Goal: Task Accomplishment & Management: Complete application form

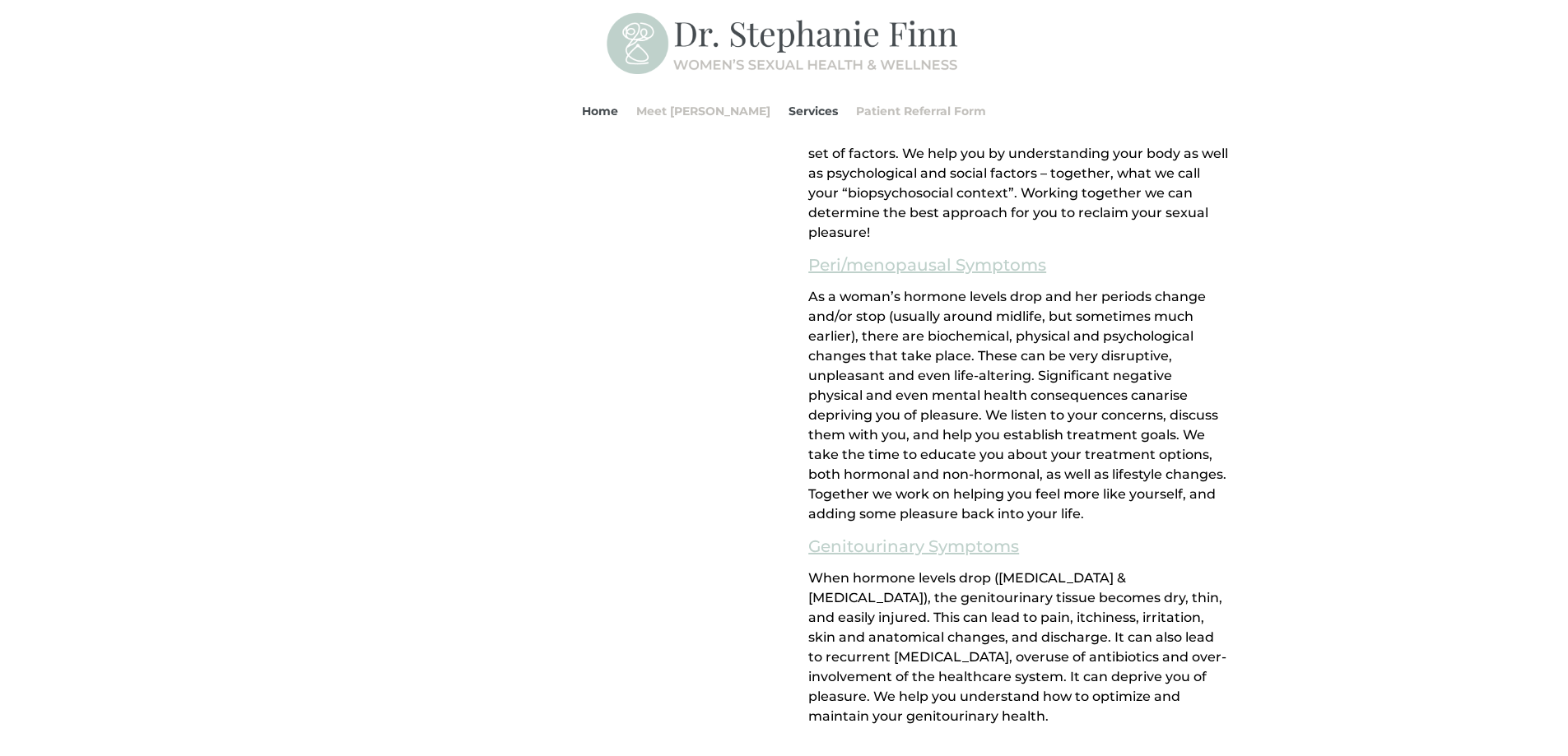
scroll to position [1267, 0]
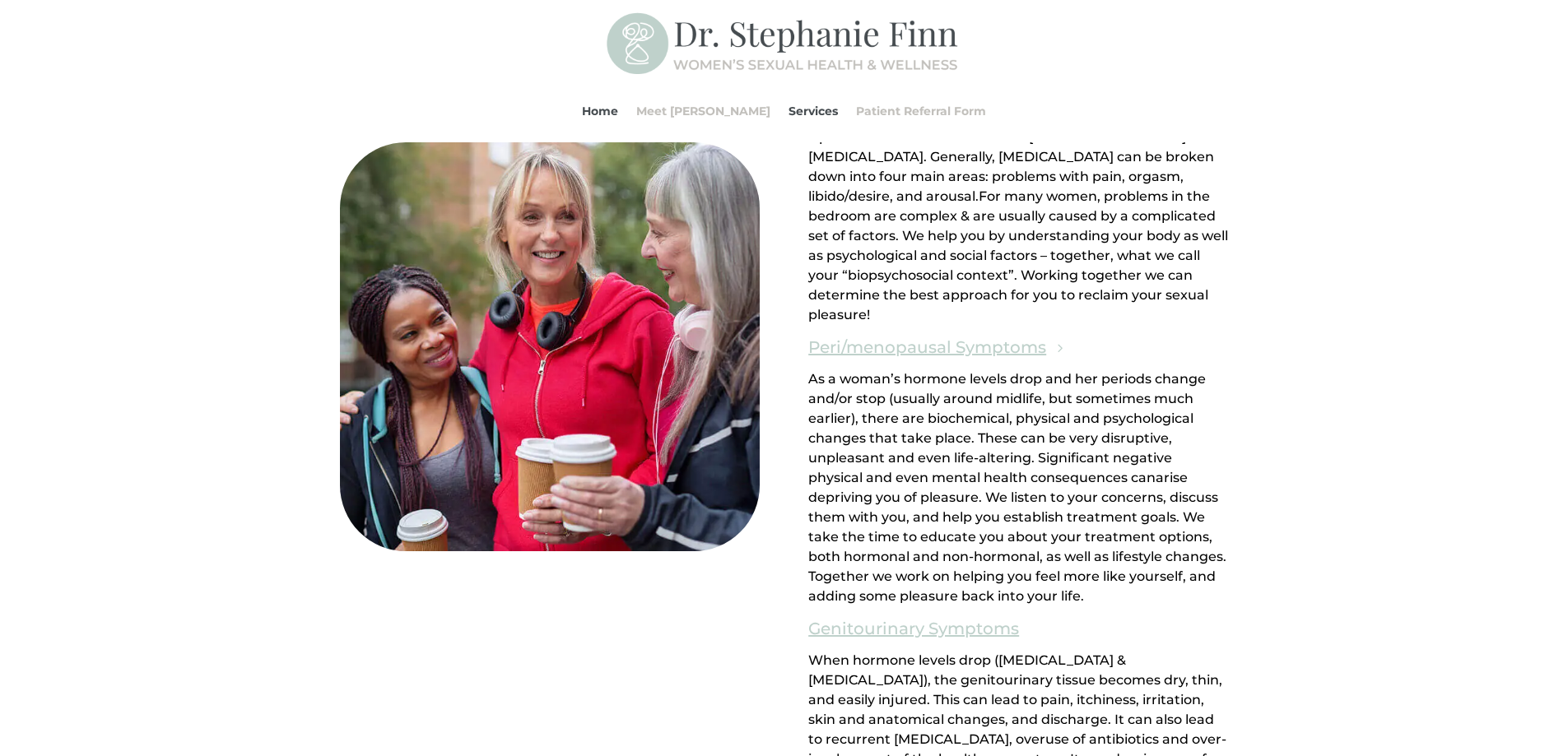
click at [884, 347] on link "Peri/menopausal Symptoms" at bounding box center [927, 347] width 238 height 28
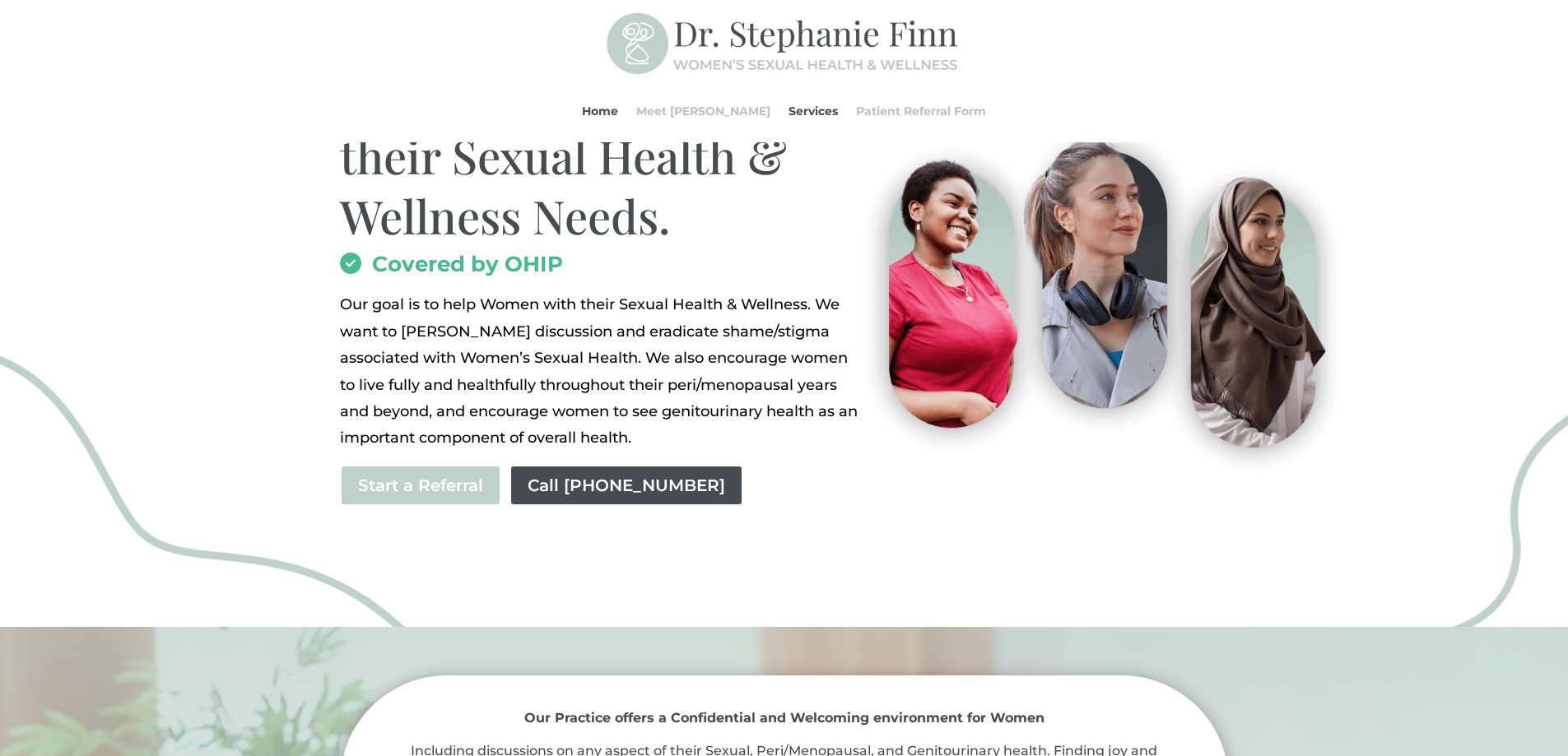
scroll to position [493, 0]
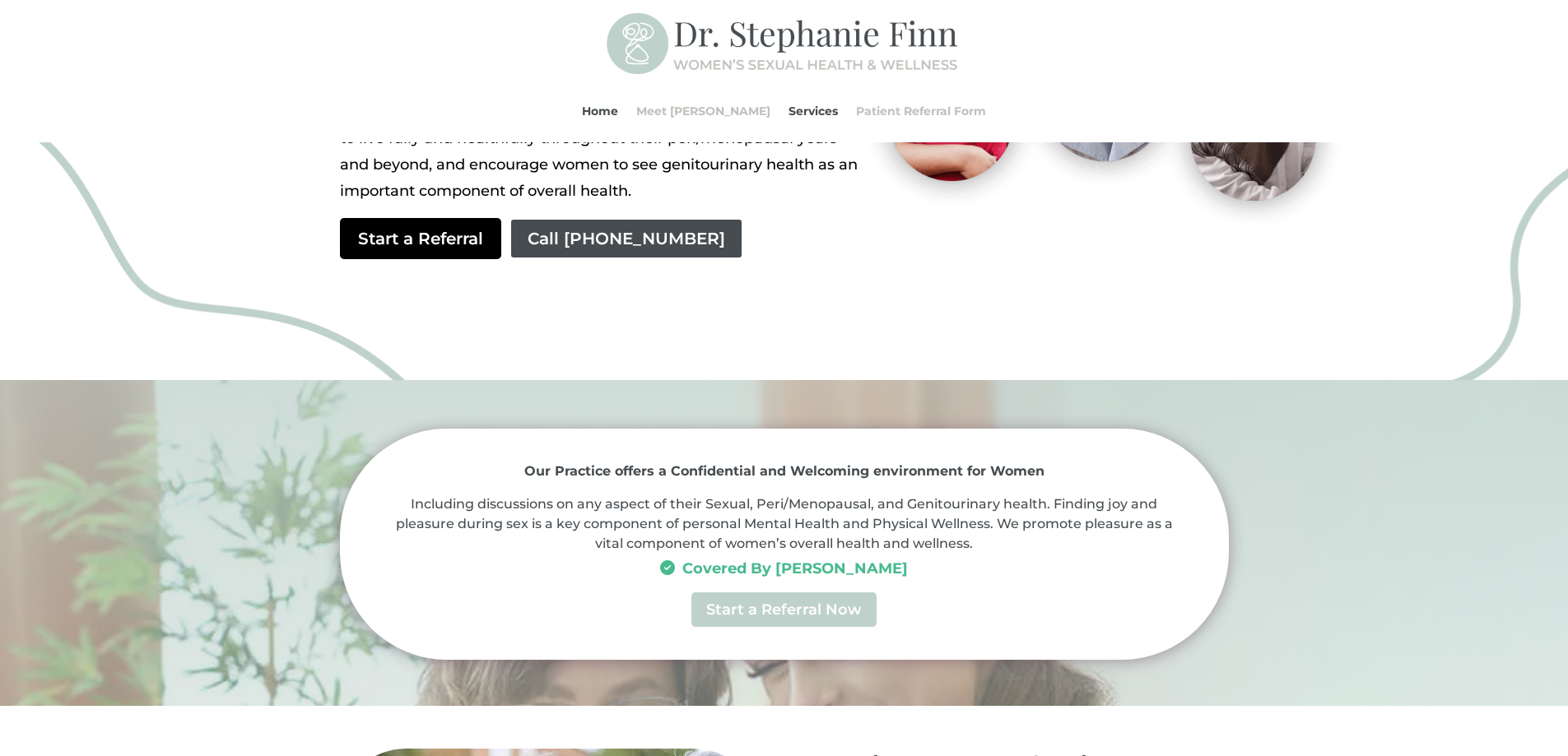
click at [434, 248] on link "Start a Referral" at bounding box center [421, 237] width 161 height 41
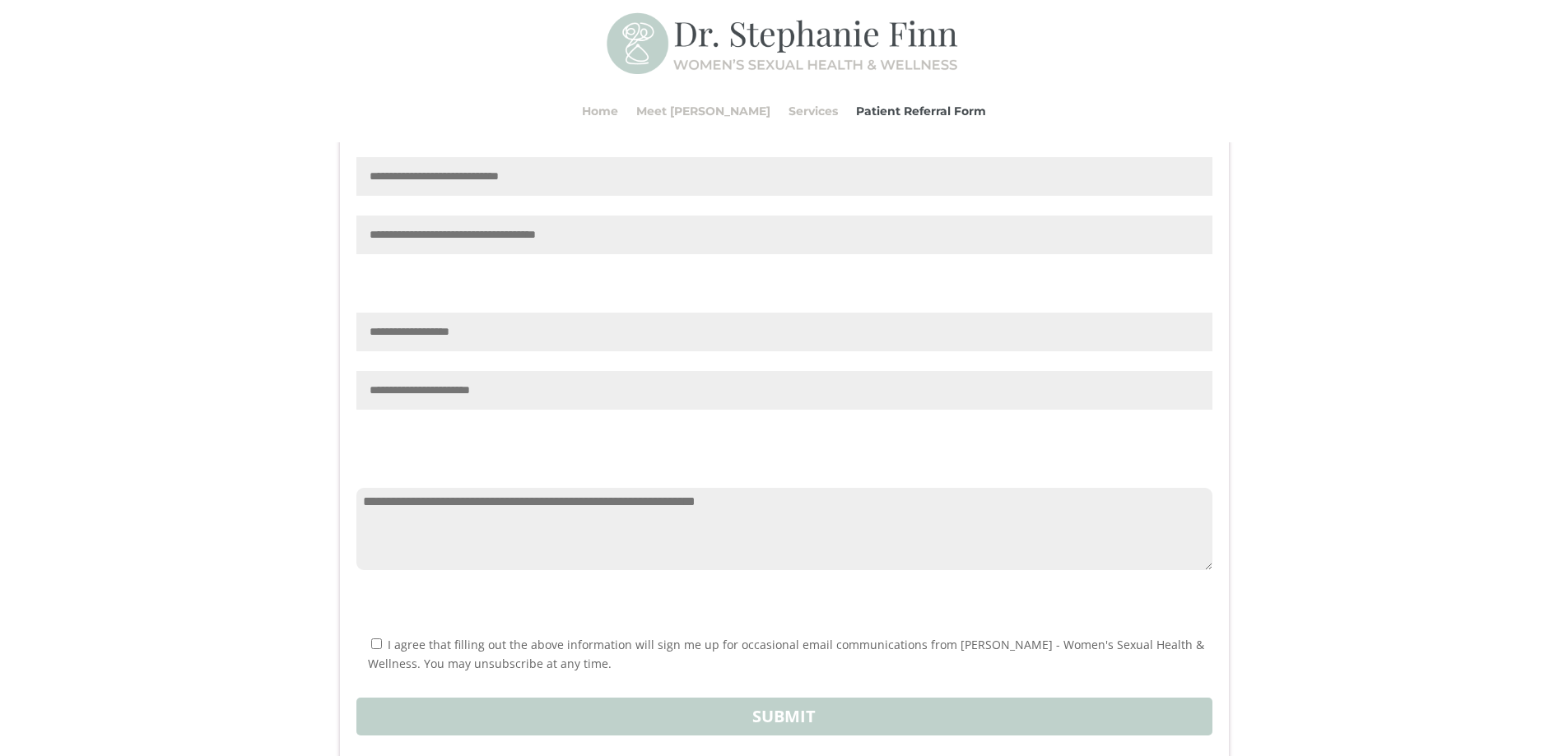
scroll to position [1563, 0]
